Goal: Task Accomplishment & Management: Complete application form

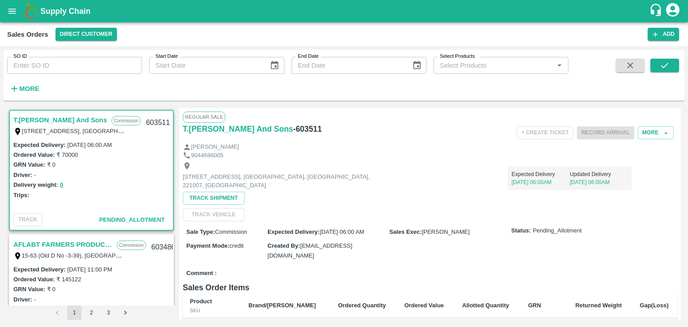
click at [430, 123] on div "+ Create Ticket Record Arrival More" at bounding box center [513, 133] width 330 height 20
click at [679, 103] on div "SO ID SO ID Start Date Start Date End Date End Date Select Products Select Prod…" at bounding box center [344, 77] width 681 height 55
click at [477, 165] on div "Expected Delivery 05 Sep, 06:00AM Updated Delivery 05 Sep, 06:00AM" at bounding box center [507, 174] width 247 height 30
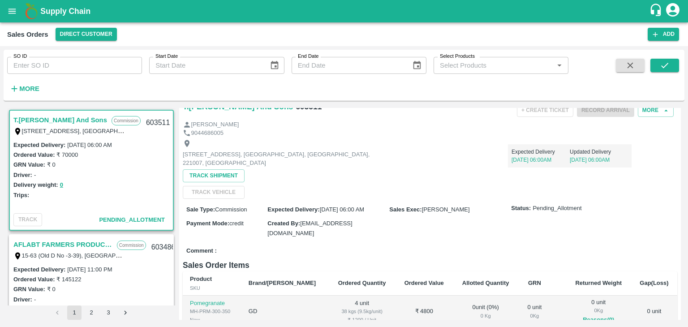
scroll to position [36, 0]
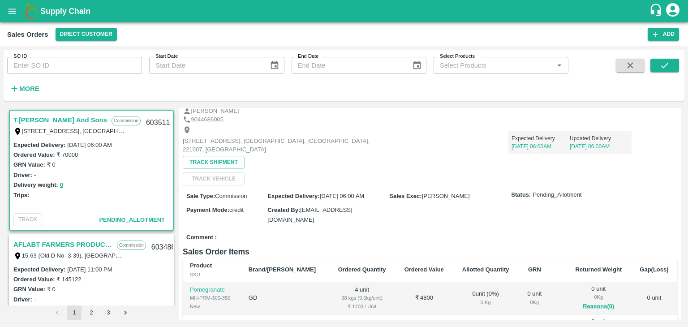
drag, startPoint x: 527, startPoint y: 161, endPoint x: 475, endPoint y: 125, distance: 63.4
click at [475, 125] on div "Expected Delivery 05 Sep, 06:00AM Updated Delivery 05 Sep, 06:00AM" at bounding box center [507, 139] width 247 height 30
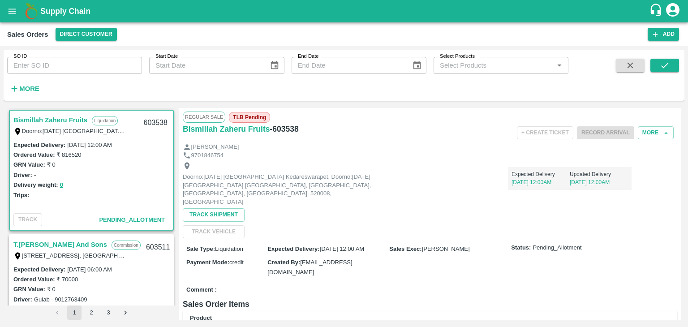
click at [674, 6] on icon "account of current user" at bounding box center [673, 10] width 16 height 16
click at [641, 47] on li "Logout" at bounding box center [651, 47] width 69 height 15
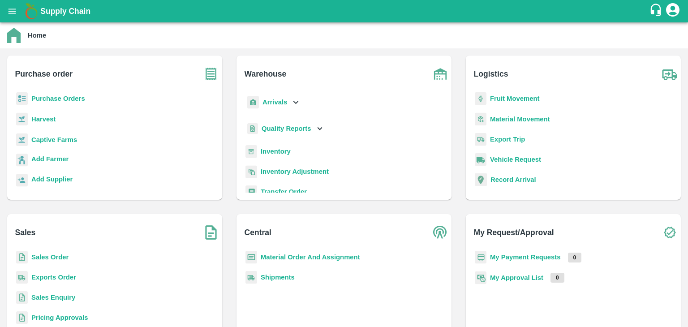
click at [625, 246] on div "My Request/Approval My Payment Requests 0 My Approval List 0" at bounding box center [573, 286] width 215 height 144
click at [51, 259] on b "Sales Order" at bounding box center [49, 256] width 37 height 7
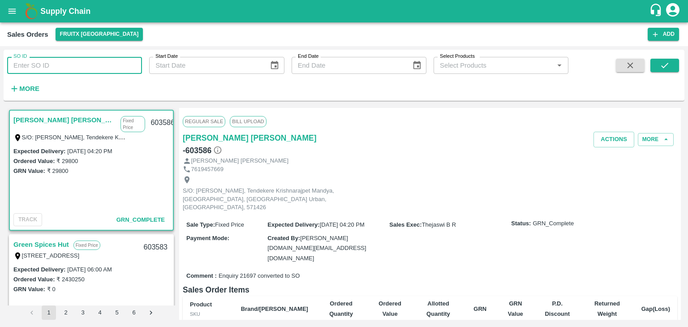
click at [70, 64] on input "SO ID" at bounding box center [74, 65] width 135 height 17
paste input "602599"
type input "602599"
click at [665, 63] on icon "submit" at bounding box center [665, 65] width 10 height 10
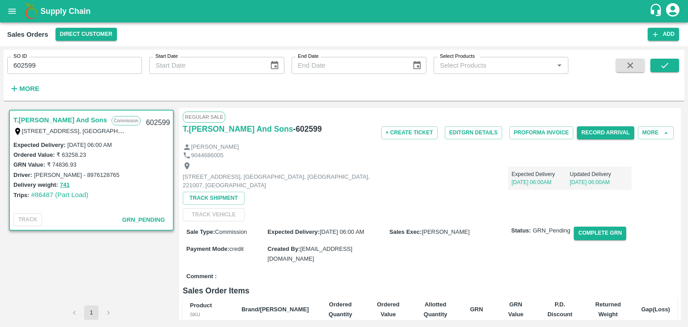
drag, startPoint x: 681, startPoint y: 121, endPoint x: 665, endPoint y: 114, distance: 17.0
click at [665, 114] on div "T.[PERSON_NAME] And Sons Commission Shop [STREET_ADDRESS] 221007, [GEOGRAPHIC_D…" at bounding box center [344, 213] width 681 height 219
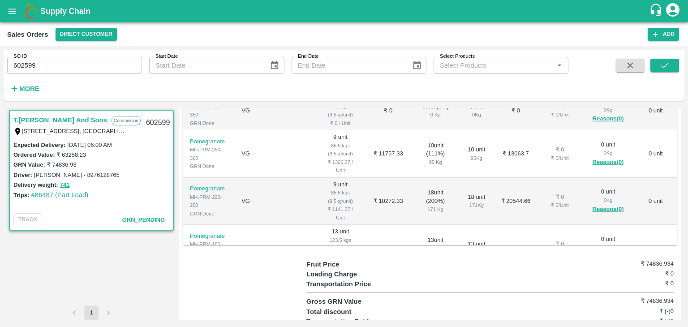
scroll to position [248, 0]
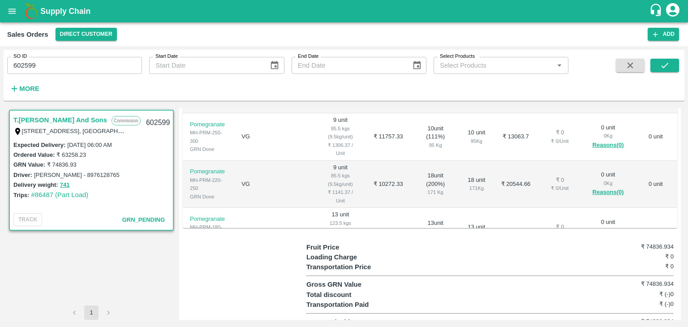
drag, startPoint x: 675, startPoint y: 118, endPoint x: 687, endPoint y: 221, distance: 103.7
click at [687, 221] on div "SO ID 602599 SO ID Start Date Start Date End Date End Date Select Products Sele…" at bounding box center [344, 186] width 688 height 281
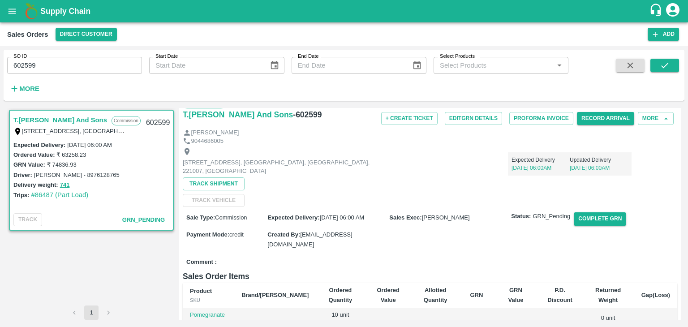
scroll to position [0, 0]
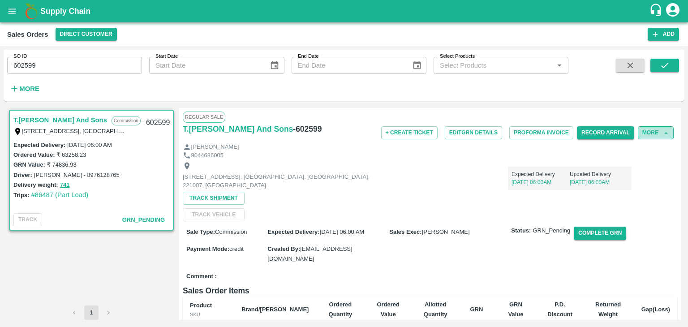
click at [648, 133] on button "More" at bounding box center [656, 132] width 36 height 13
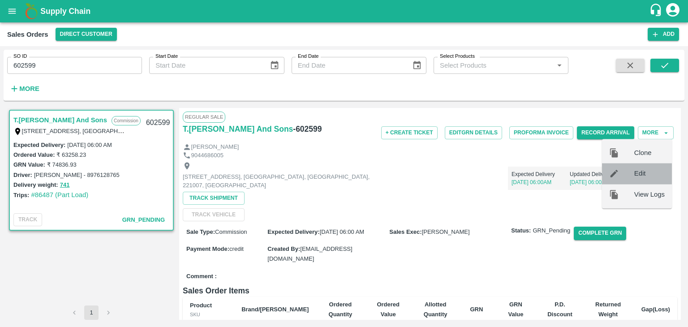
click at [647, 174] on span "Edit" at bounding box center [649, 174] width 30 height 10
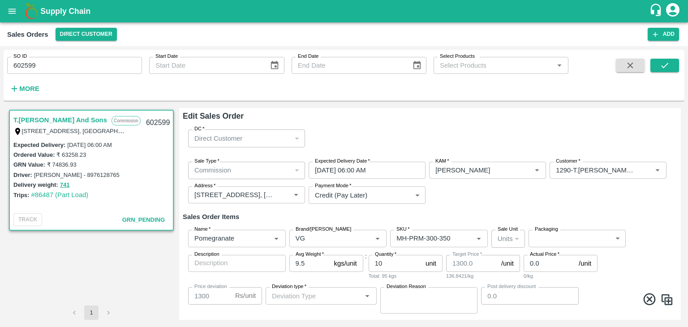
type input "Others"
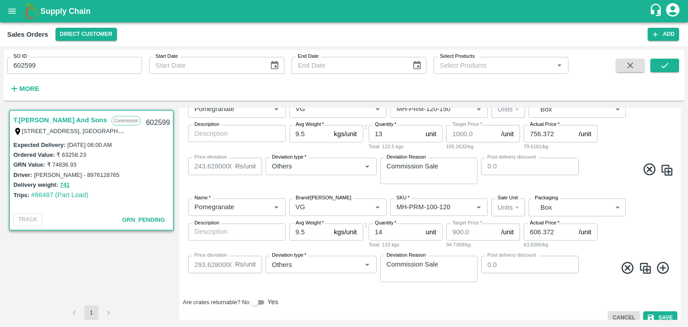
scroll to position [621, 0]
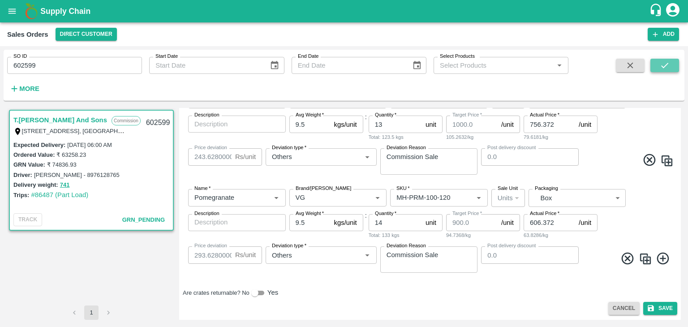
click at [669, 65] on icon "submit" at bounding box center [665, 65] width 10 height 10
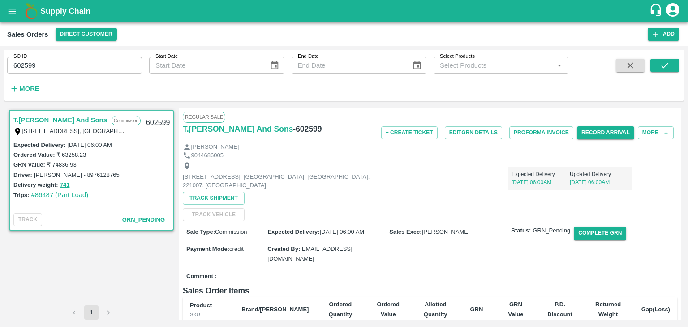
click at [679, 140] on div "T.[PERSON_NAME] And Sons Commission Shop [STREET_ADDRESS] 221007, [GEOGRAPHIC_D…" at bounding box center [344, 213] width 681 height 219
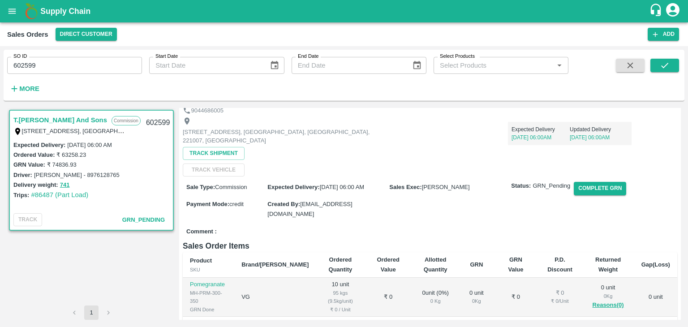
scroll to position [46, 0]
click at [48, 66] on input "602599" at bounding box center [74, 65] width 135 height 17
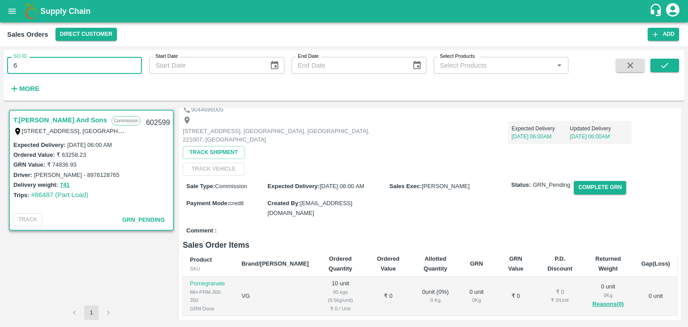
type input "6"
paste input "text"
type input "602932"
click at [665, 69] on icon "submit" at bounding box center [665, 65] width 10 height 10
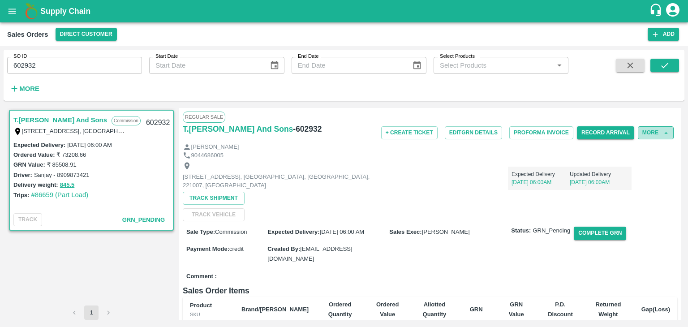
click at [654, 132] on button "More" at bounding box center [656, 132] width 36 height 13
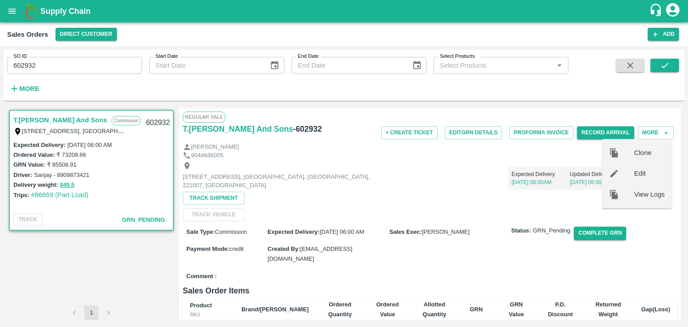
click at [643, 174] on span "Edit" at bounding box center [649, 174] width 30 height 10
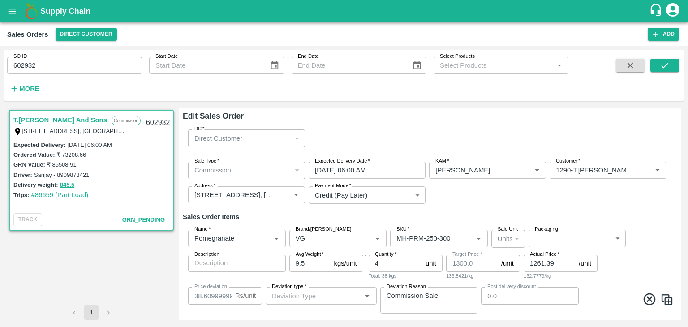
type input "Others"
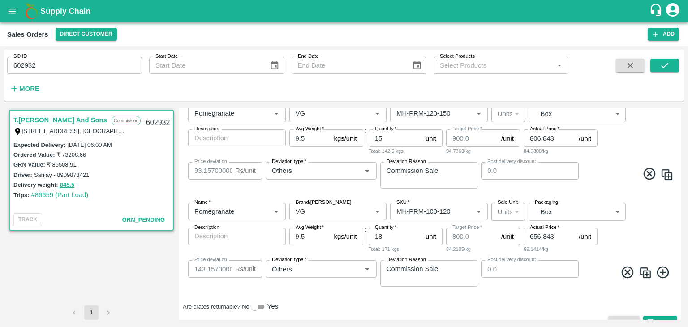
scroll to position [611, 0]
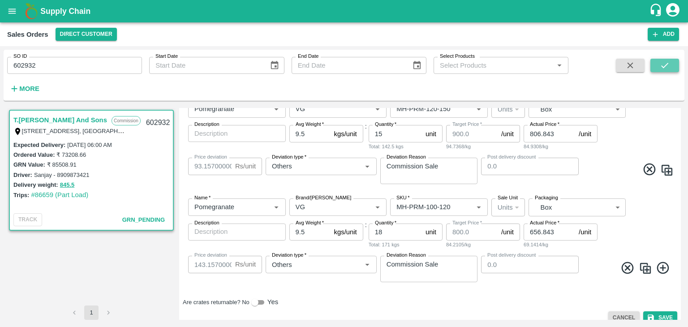
click at [666, 61] on icon "submit" at bounding box center [665, 65] width 10 height 10
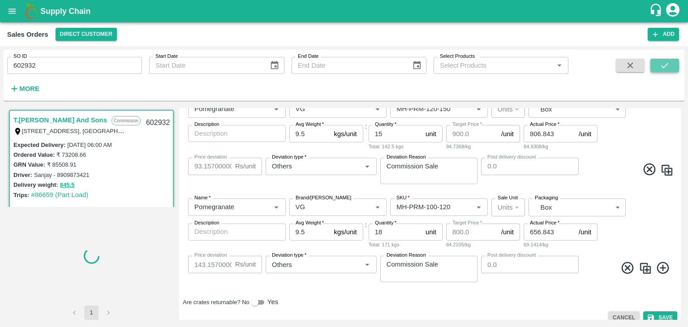
click at [667, 67] on icon "submit" at bounding box center [665, 65] width 10 height 10
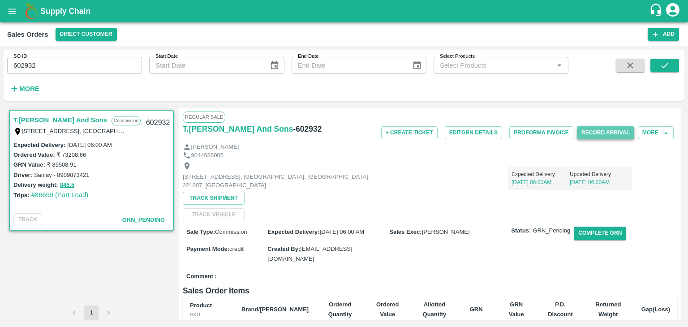
click at [609, 134] on button "Record Arrival" at bounding box center [605, 132] width 57 height 13
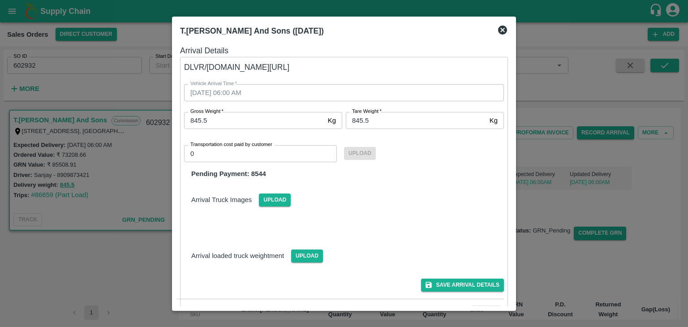
click at [502, 29] on icon at bounding box center [502, 30] width 9 height 9
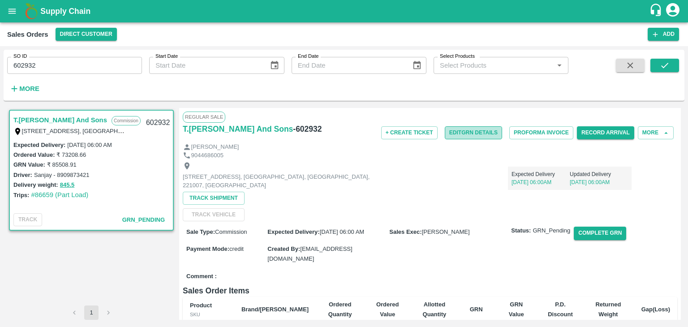
click at [466, 133] on button "Edit GRN Details" at bounding box center [473, 132] width 57 height 13
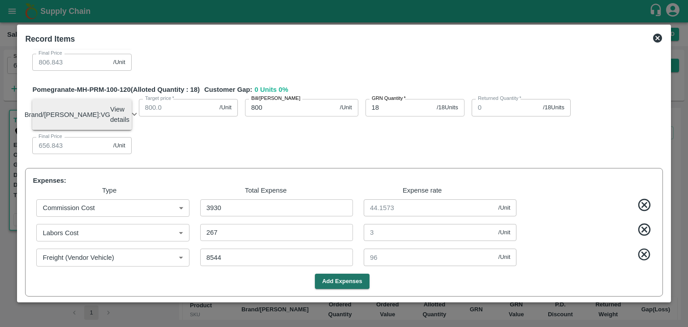
scroll to position [512, 0]
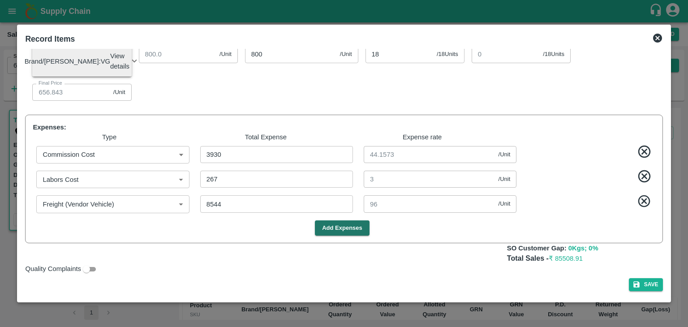
click at [657, 36] on icon at bounding box center [657, 38] width 9 height 9
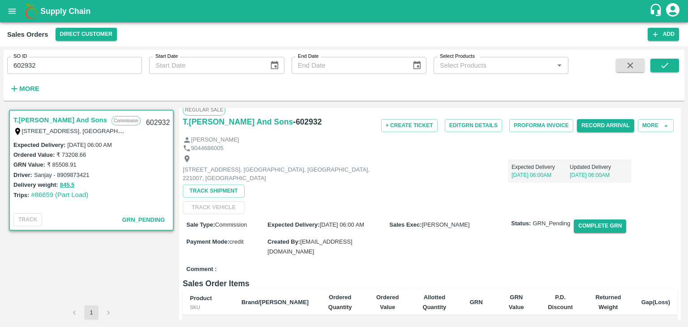
scroll to position [8, 0]
drag, startPoint x: 681, startPoint y: 139, endPoint x: 665, endPoint y: 170, distance: 34.4
click at [665, 170] on div "T.[PERSON_NAME] And Sons Commission Shop [STREET_ADDRESS] 221007, [GEOGRAPHIC_D…" at bounding box center [344, 213] width 681 height 219
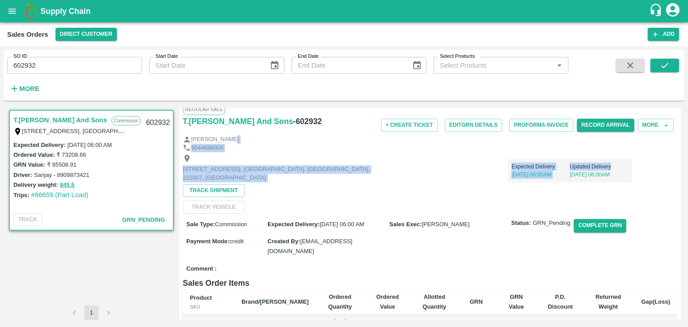
click at [665, 170] on div "[STREET_ADDRESS] [GEOGRAPHIC_DATA], [GEOGRAPHIC_DATA], [GEOGRAPHIC_DATA], 22100…" at bounding box center [430, 183] width 494 height 62
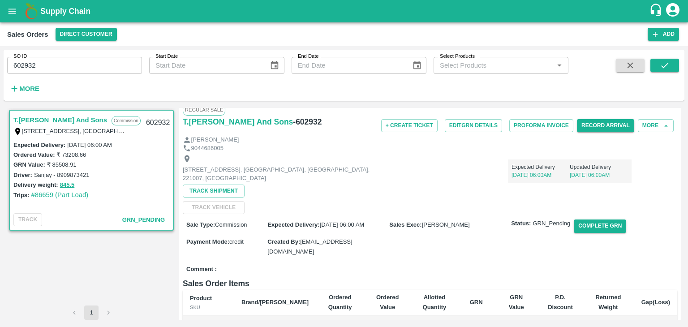
scroll to position [0, 0]
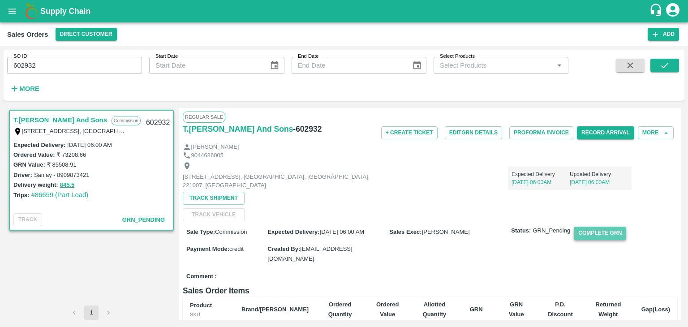
click at [599, 235] on button "Complete GRN" at bounding box center [600, 233] width 52 height 13
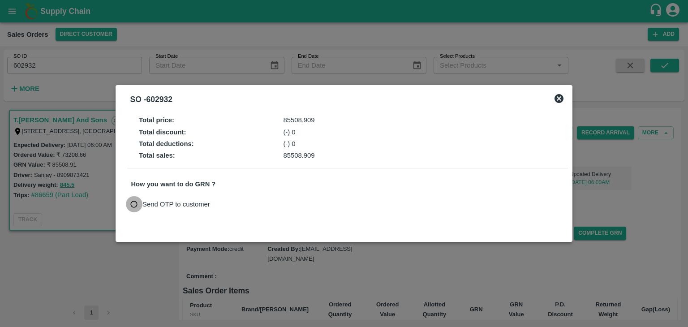
click at [137, 204] on input "Send OTP to customer" at bounding box center [134, 204] width 17 height 17
radio input "true"
click at [242, 206] on button "Send OTP" at bounding box center [235, 203] width 37 height 13
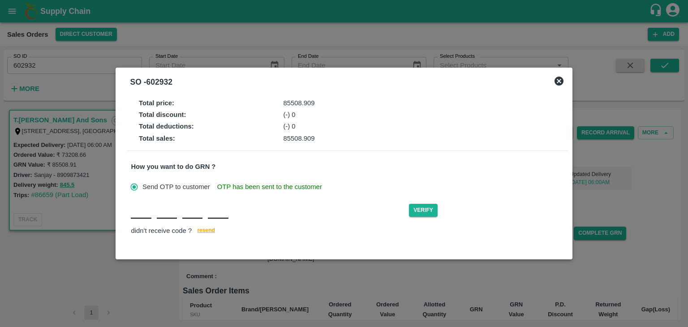
click at [134, 220] on div "Verify didn't receive code ? [GEOGRAPHIC_DATA]" at bounding box center [347, 219] width 433 height 34
type input "Q"
type input "M"
type input "P"
type input "D"
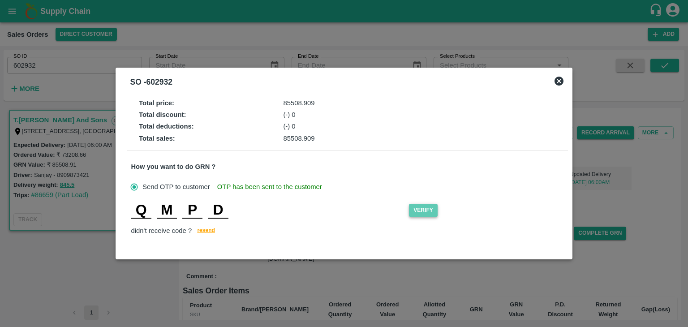
click at [429, 214] on button "Verify" at bounding box center [423, 210] width 29 height 13
click at [225, 212] on input "D" at bounding box center [218, 210] width 20 height 16
type input "P"
type input "T"
type input "D"
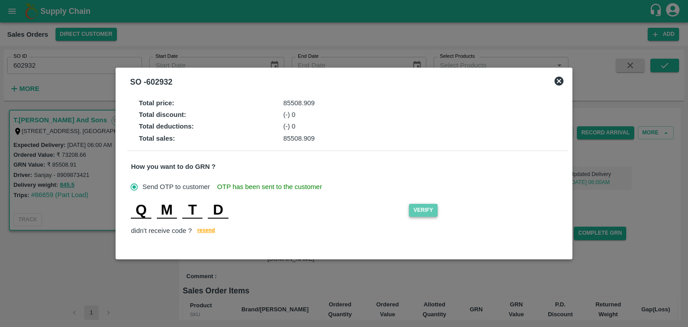
click at [429, 208] on button "Verify" at bounding box center [423, 210] width 29 height 13
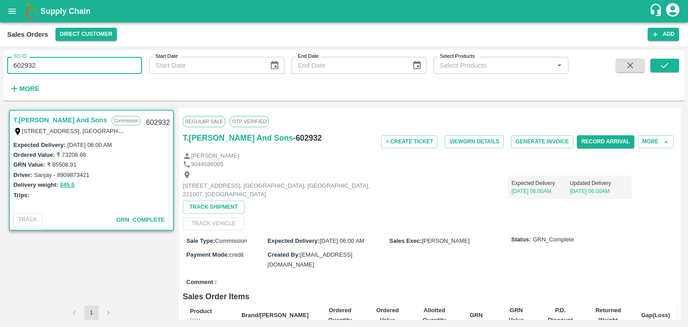
click at [65, 65] on input "602932" at bounding box center [74, 65] width 135 height 17
type input "6"
paste input "text"
type input "602599"
click at [661, 66] on icon "submit" at bounding box center [664, 65] width 7 height 5
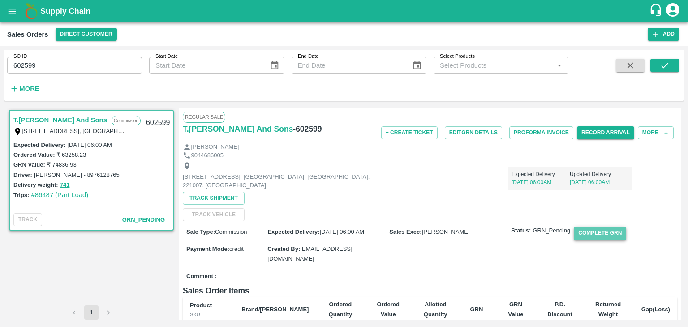
click at [603, 232] on button "Complete GRN" at bounding box center [600, 233] width 52 height 13
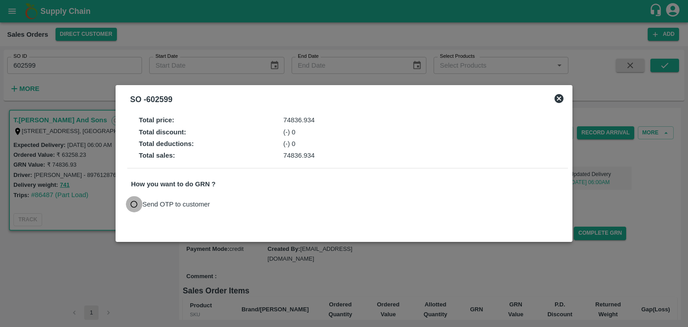
click at [133, 204] on input "Send OTP to customer" at bounding box center [134, 204] width 17 height 17
radio input "true"
click at [233, 207] on button "Send OTP" at bounding box center [235, 203] width 37 height 13
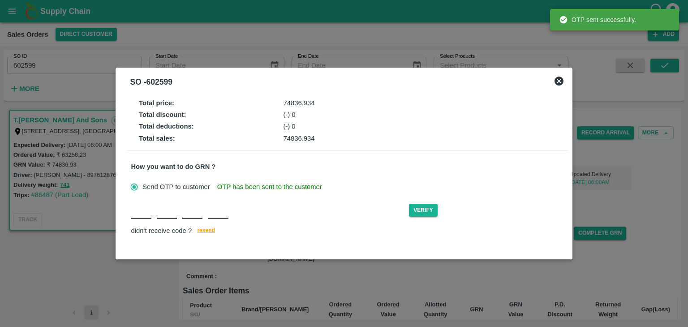
click at [137, 219] on div "Verify didn't receive code ? [GEOGRAPHIC_DATA]" at bounding box center [347, 219] width 433 height 34
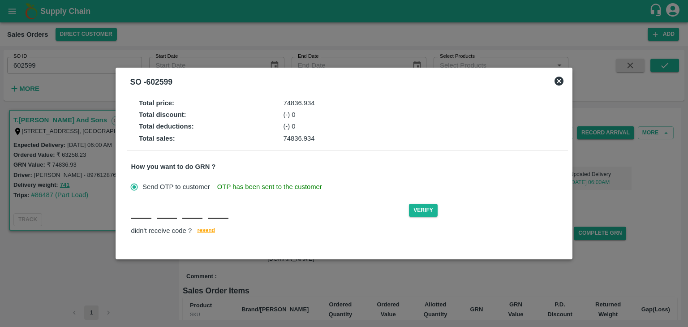
type input "V"
type input "J"
type input "T"
type input "F"
click at [424, 209] on button "Verify" at bounding box center [423, 210] width 29 height 13
